Goal: Information Seeking & Learning: Learn about a topic

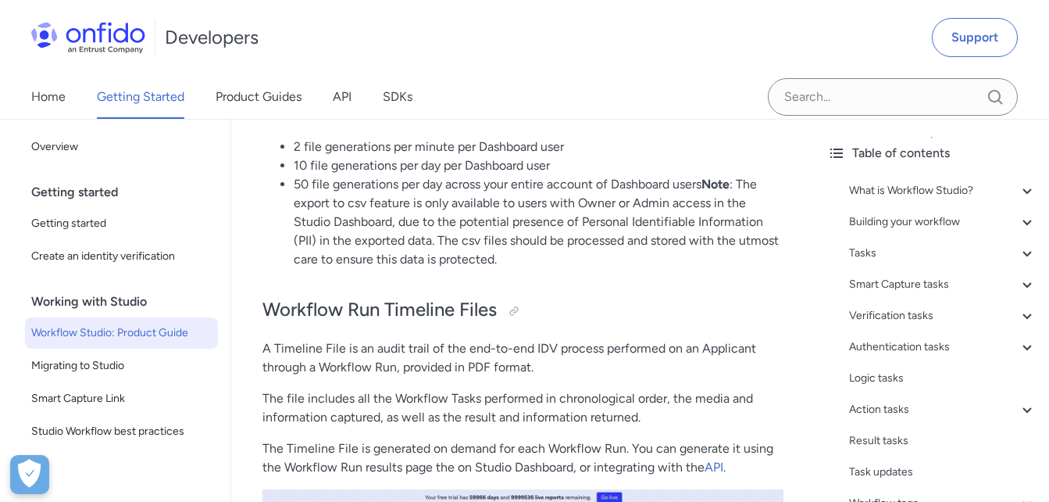
scroll to position [35189, 0]
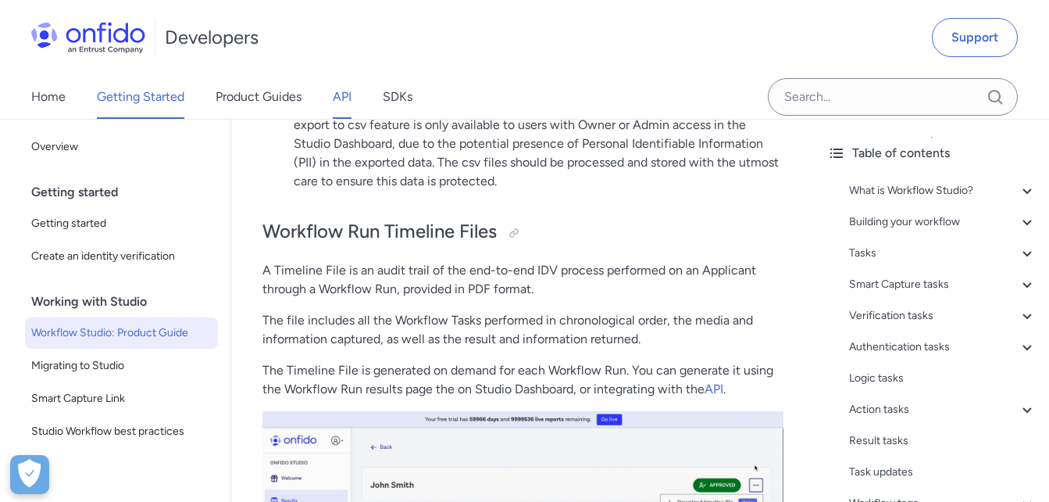
click at [345, 96] on link "API" at bounding box center [342, 97] width 19 height 44
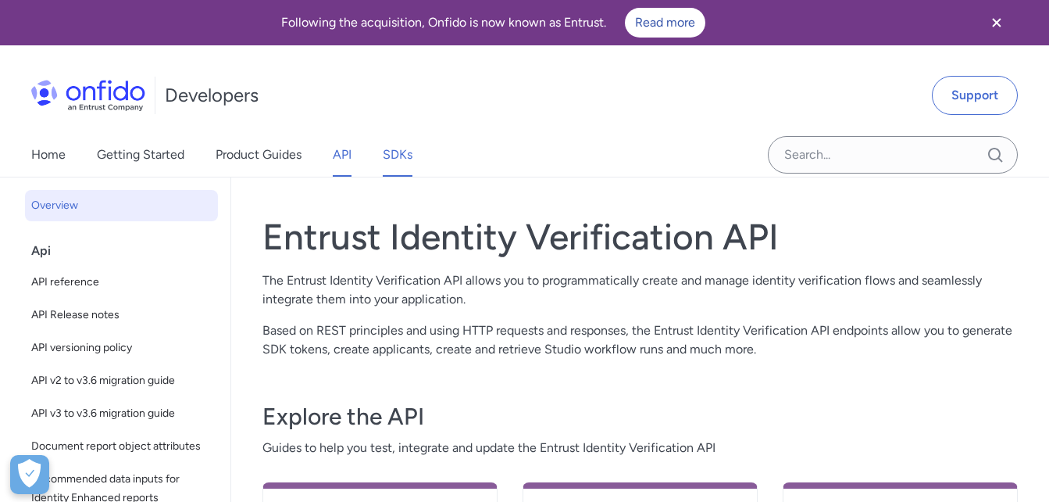
click at [398, 156] on link "SDKs" at bounding box center [398, 155] width 30 height 44
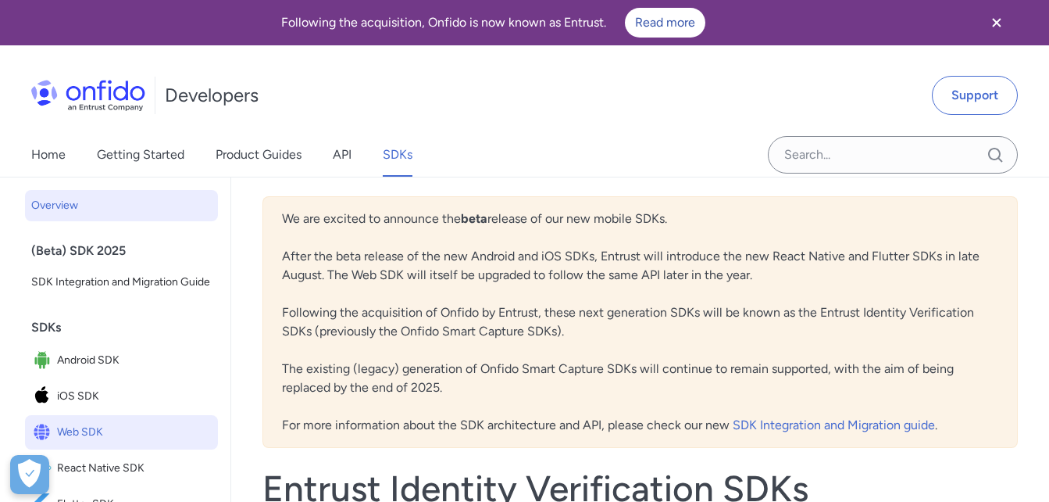
click at [70, 443] on span "Web SDK" at bounding box center [134, 432] width 155 height 22
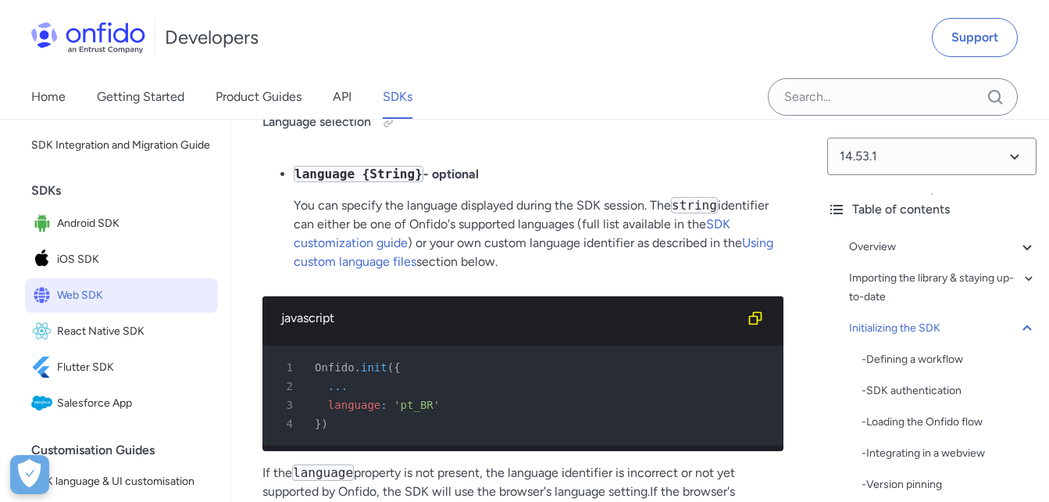
scroll to position [156, 0]
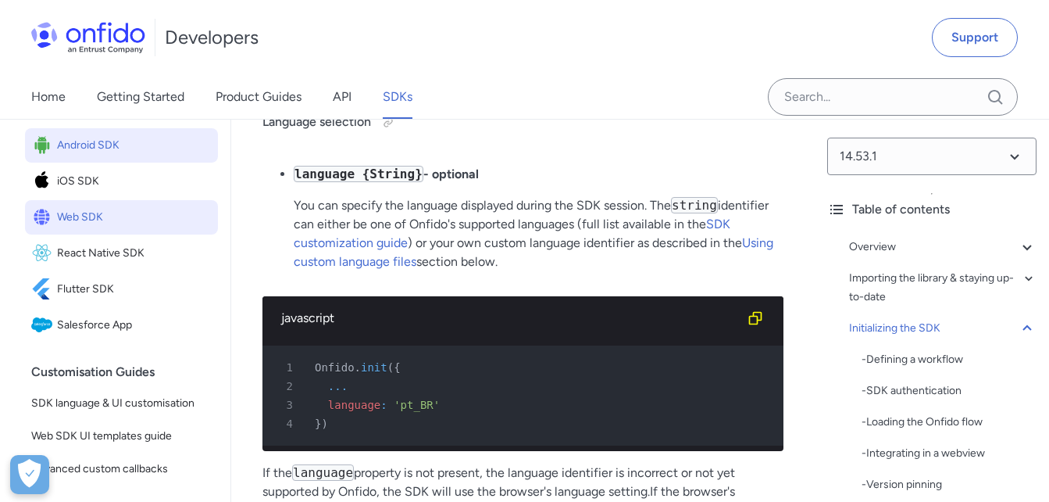
click at [90, 156] on span "Android SDK" at bounding box center [134, 145] width 155 height 22
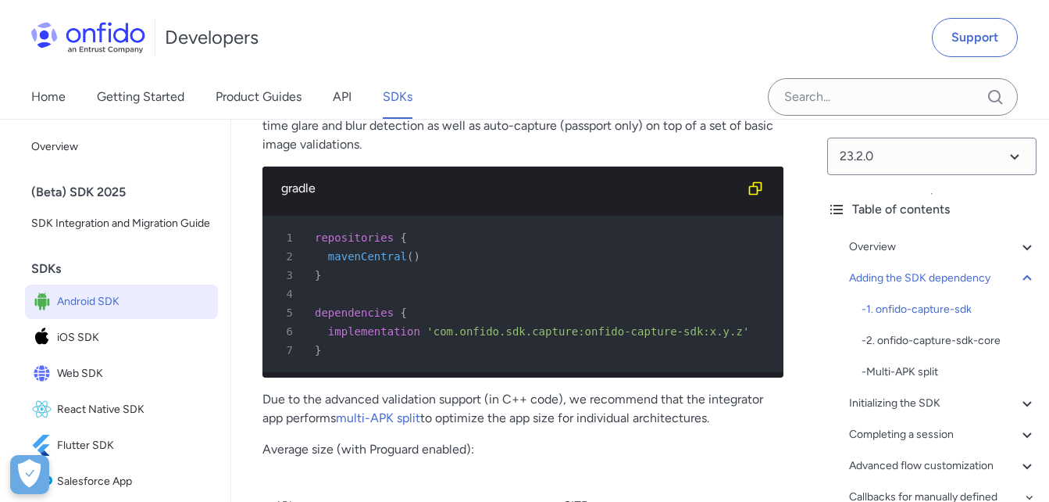
scroll to position [1954, 0]
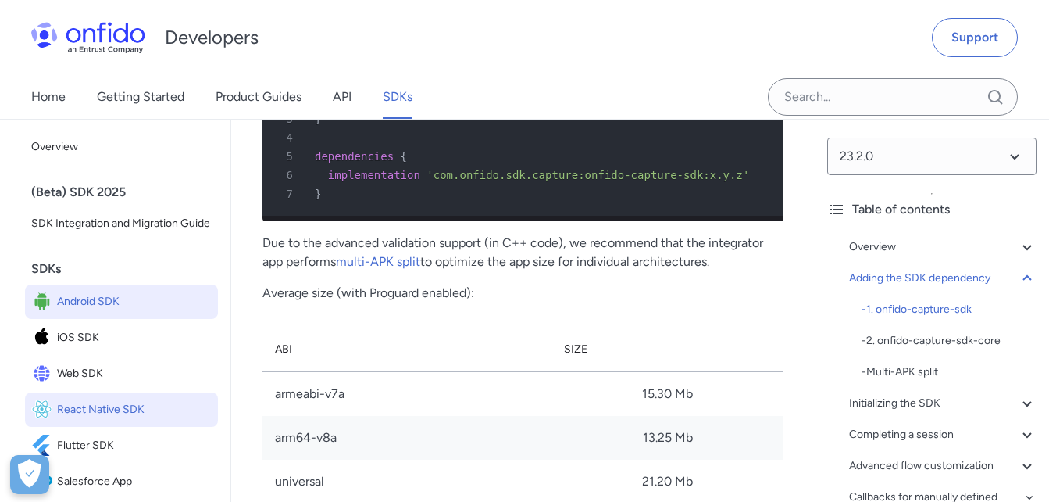
click at [86, 420] on span "React Native SDK" at bounding box center [134, 410] width 155 height 22
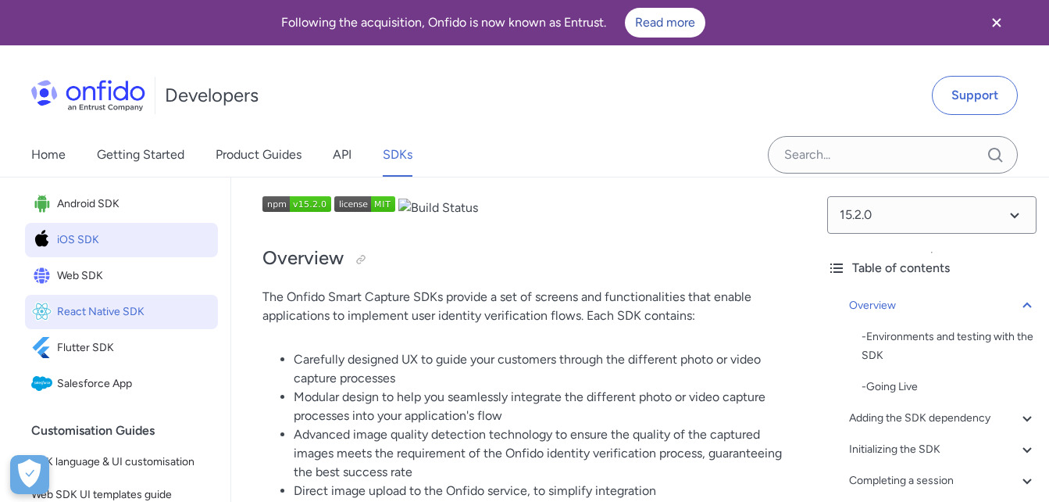
scroll to position [234, 0]
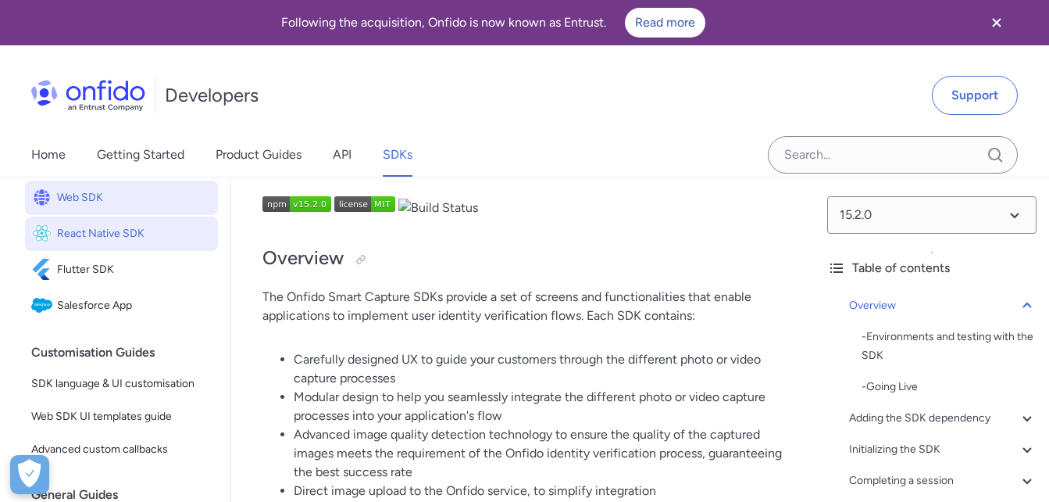
click at [73, 209] on span "Web SDK" at bounding box center [134, 198] width 155 height 22
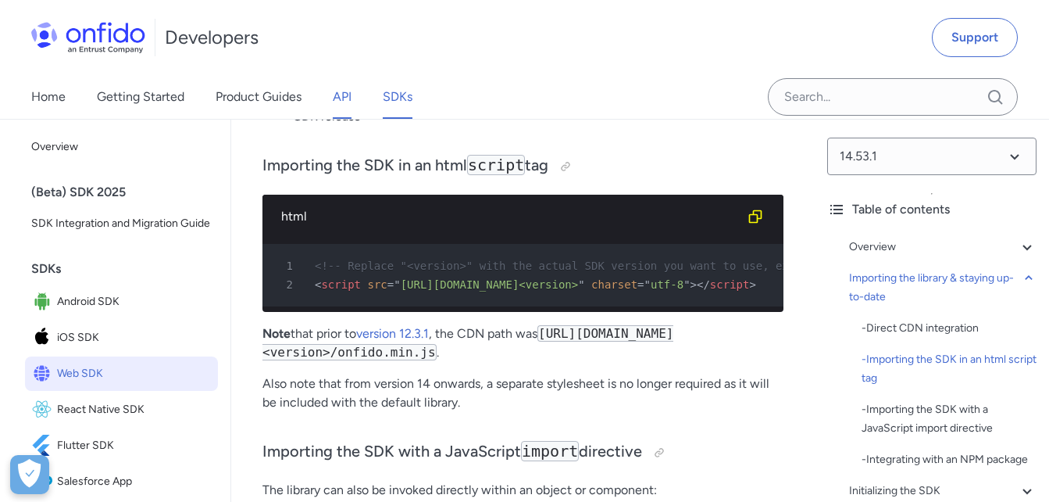
click at [338, 92] on link "API" at bounding box center [342, 97] width 19 height 44
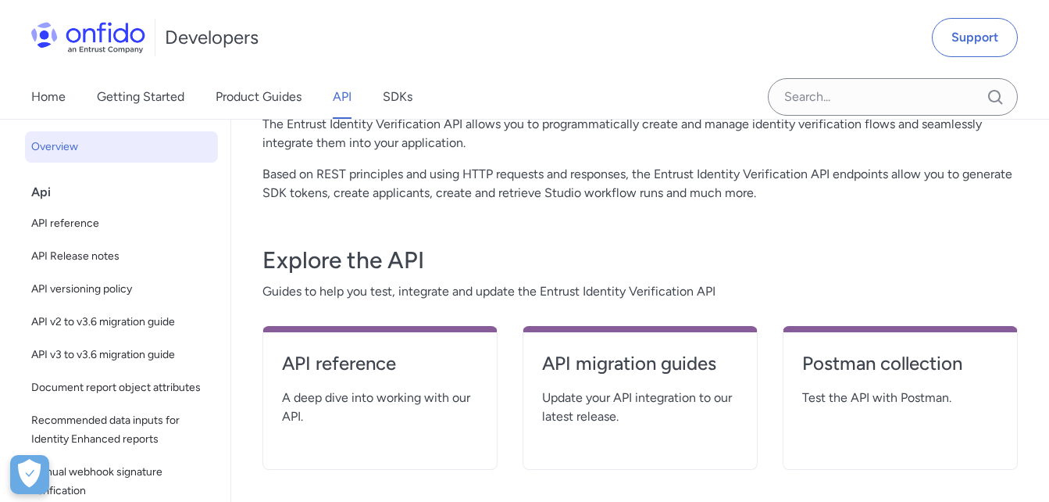
scroll to position [234, 0]
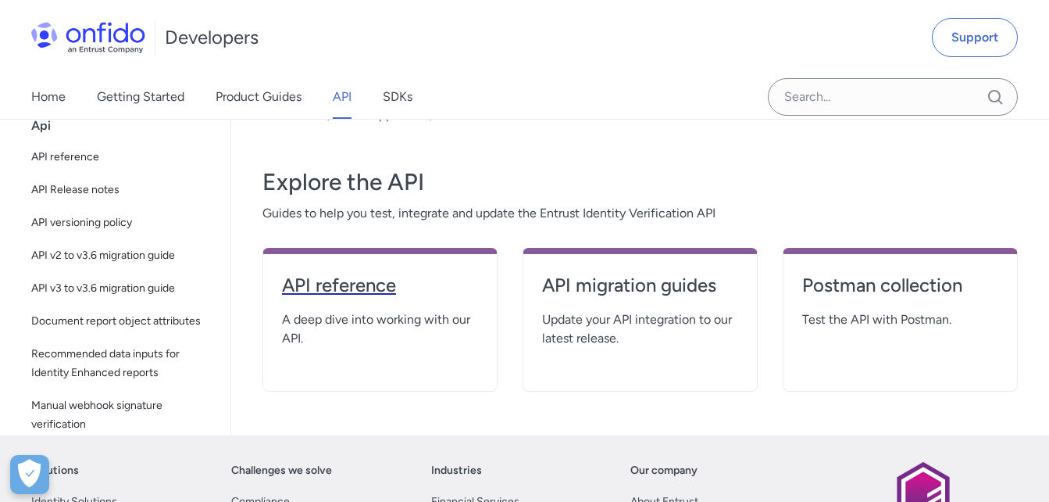
click at [352, 290] on h4 "API reference" at bounding box center [380, 285] width 196 height 25
select select "http"
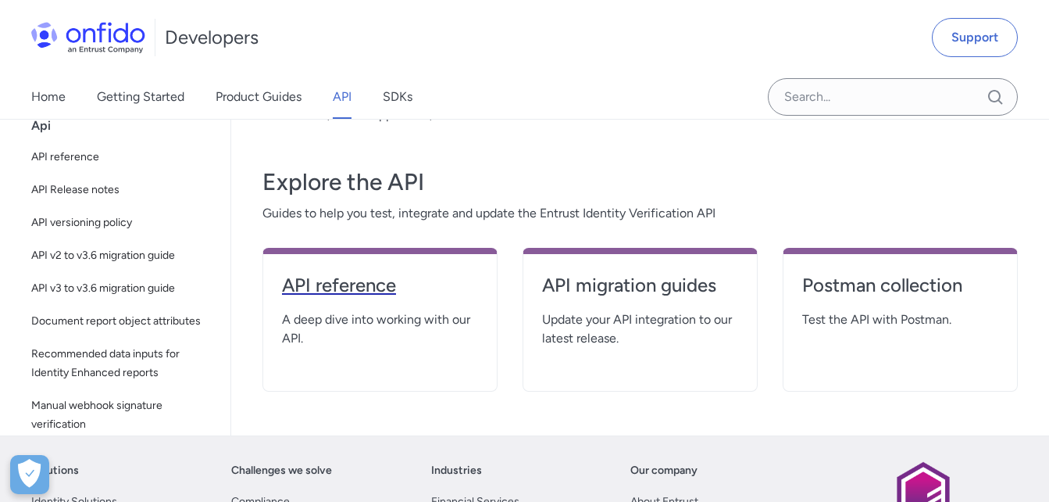
select select "http"
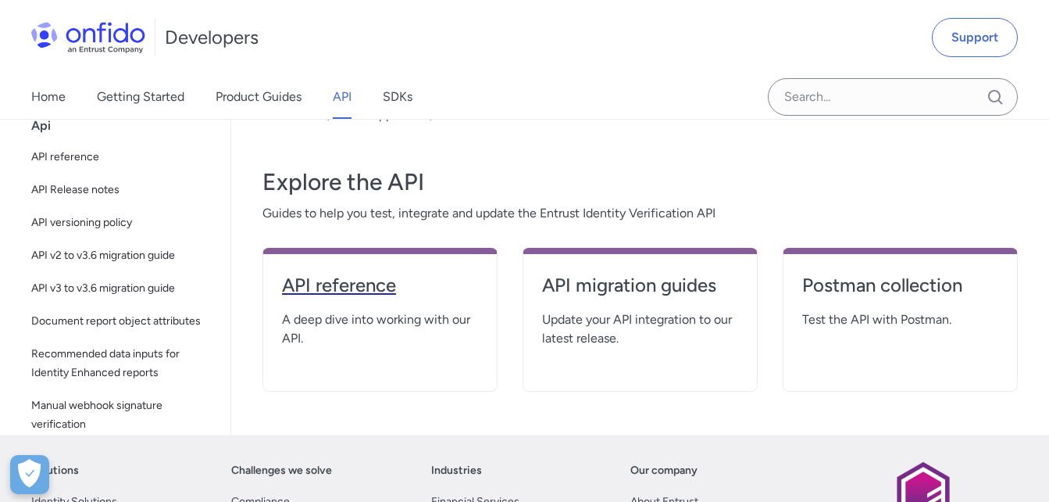
select select "http"
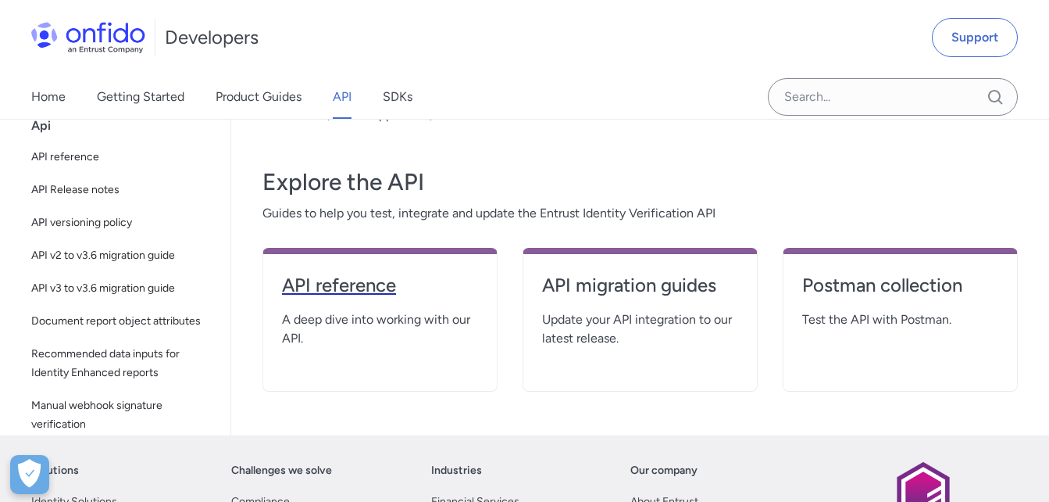
select select "http"
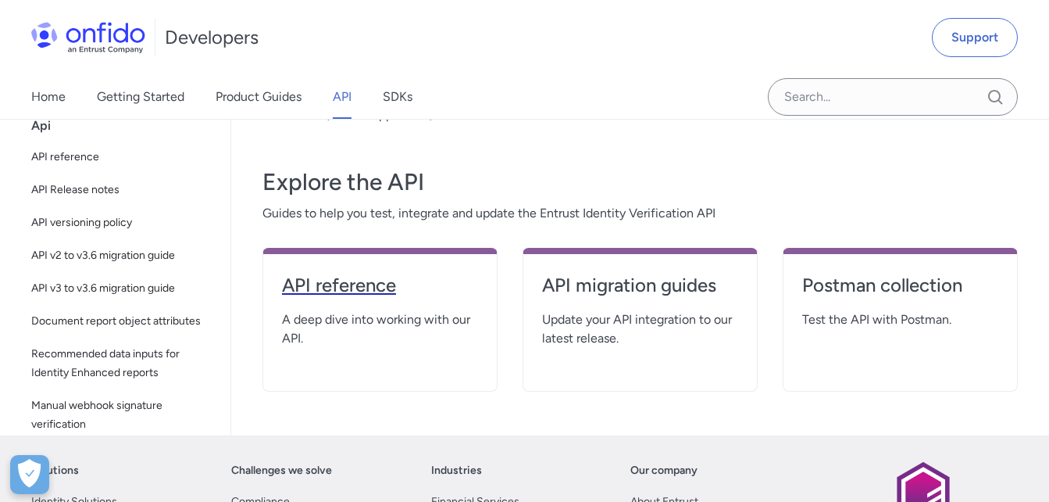
select select "http"
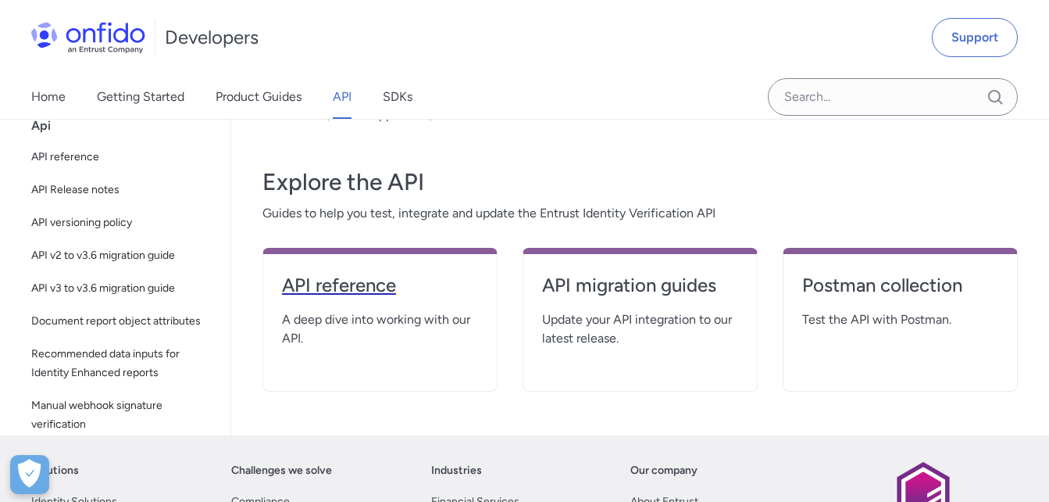
select select "http"
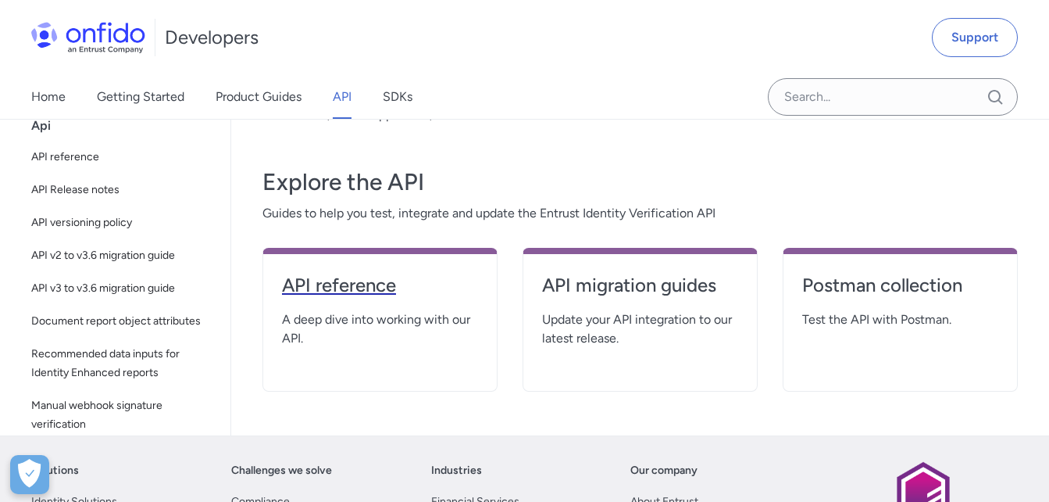
select select "http"
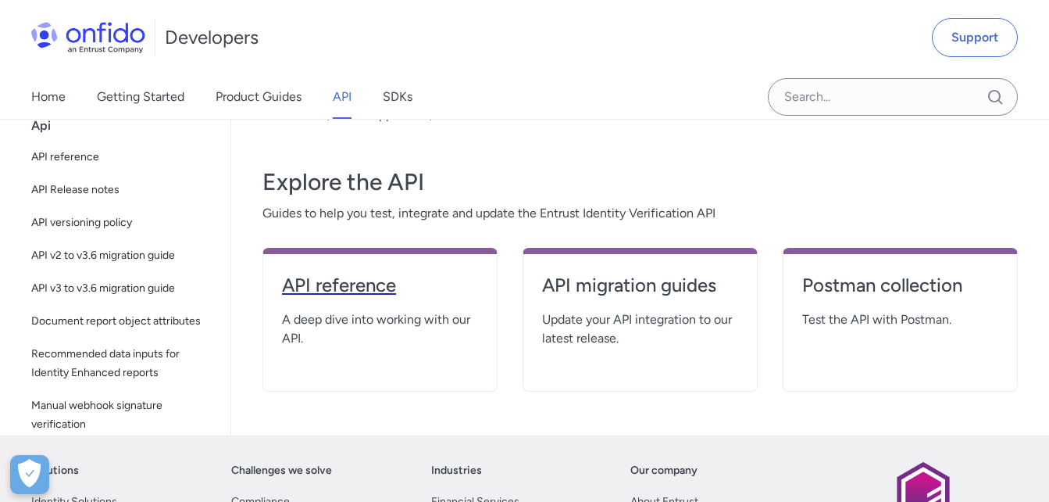
select select "http"
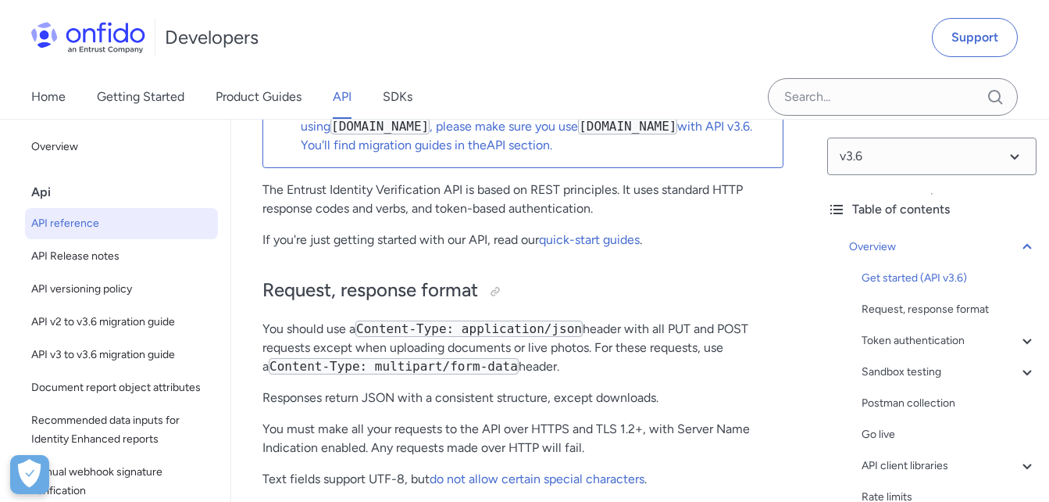
scroll to position [391, 0]
